Goal: Task Accomplishment & Management: Complete application form

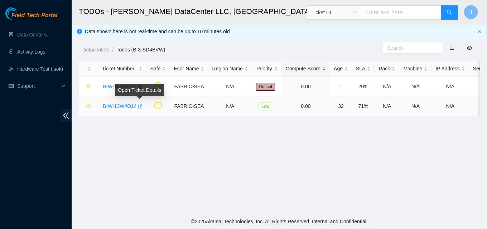
click at [140, 107] on icon "button" at bounding box center [139, 106] width 5 height 5
click at [41, 50] on link "Activity Logs" at bounding box center [31, 52] width 28 height 6
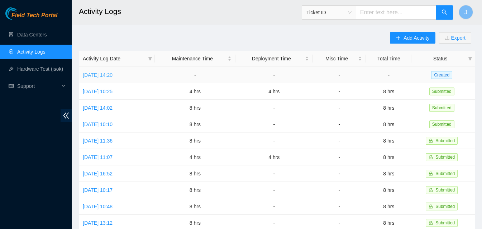
click at [112, 73] on link "[DATE] 14:20" at bounding box center [98, 75] width 30 height 6
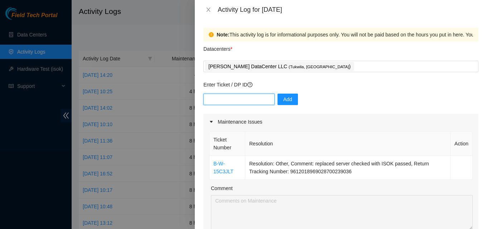
click at [242, 96] on input "text" at bounding box center [238, 99] width 71 height 11
paste input "B-W-13W4O14"
type input "B-W-13W4O14"
click at [285, 93] on div "Enter Ticket / DP ID B-W-13W4O14 Add" at bounding box center [340, 97] width 275 height 33
click at [283, 102] on span "Add" at bounding box center [287, 100] width 9 height 8
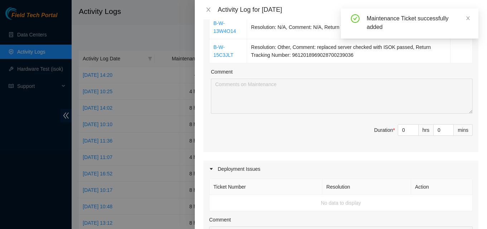
scroll to position [143, 0]
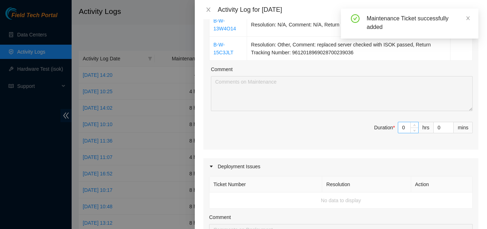
drag, startPoint x: 403, startPoint y: 129, endPoint x: 394, endPoint y: 128, distance: 9.0
click at [403, 130] on input "0" at bounding box center [408, 127] width 20 height 11
type input "8"
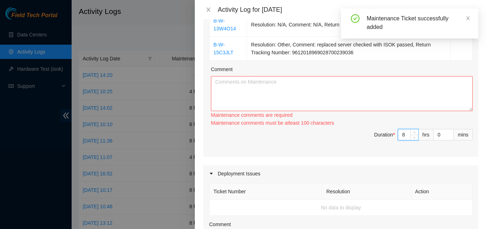
type input "8"
click at [327, 119] on div "Maintenance comments must be atleast 100 characters" at bounding box center [342, 123] width 262 height 8
click at [297, 108] on textarea "Comment" at bounding box center [342, 93] width 262 height 35
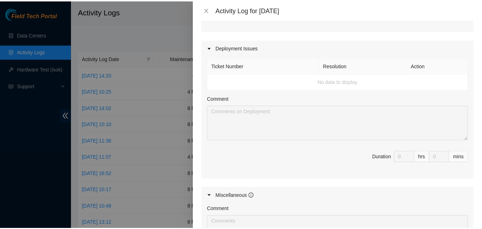
scroll to position [394, 0]
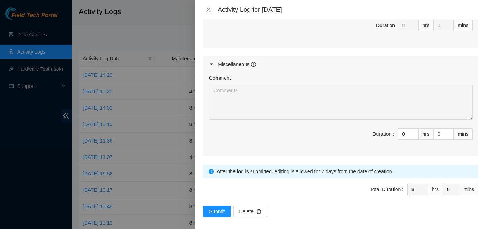
type textarea "worked on issues around datacneter. got cleared for essl ticket and got it work…"
click at [226, 202] on span "Total Duration : 8 hrs 0 mins" at bounding box center [340, 194] width 275 height 20
click at [219, 207] on button "Submit" at bounding box center [216, 211] width 27 height 11
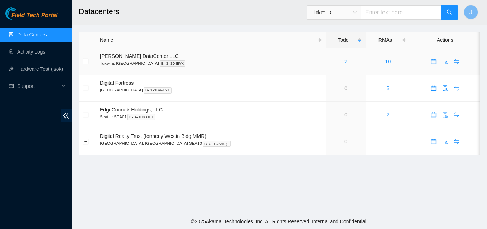
click at [344, 59] on link "2" at bounding box center [345, 62] width 3 height 6
click at [26, 54] on link "Activity Logs" at bounding box center [31, 52] width 28 height 6
